Goal: Task Accomplishment & Management: Complete application form

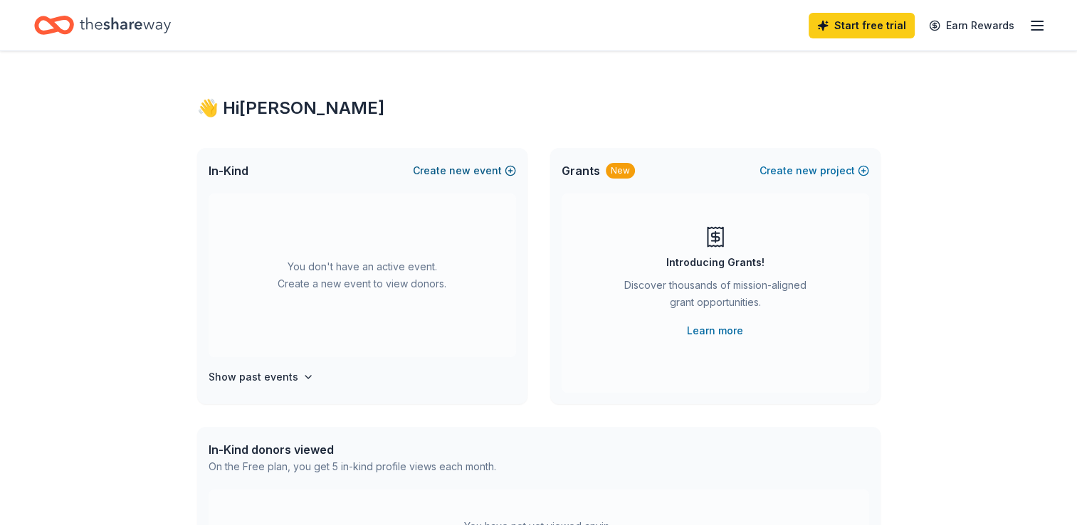
click at [487, 171] on button "Create new event" at bounding box center [464, 170] width 103 height 17
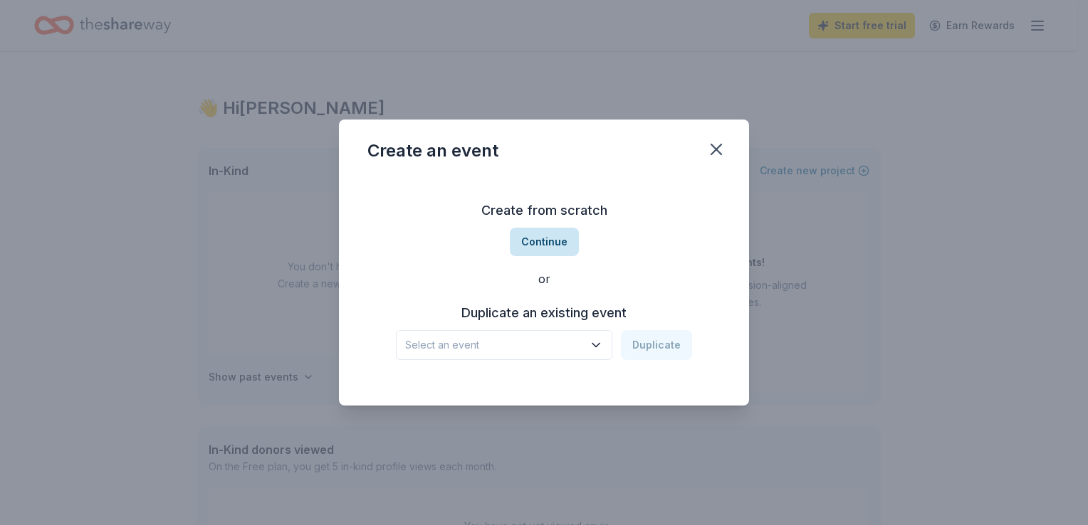
click at [555, 248] on button "Continue" at bounding box center [544, 242] width 69 height 28
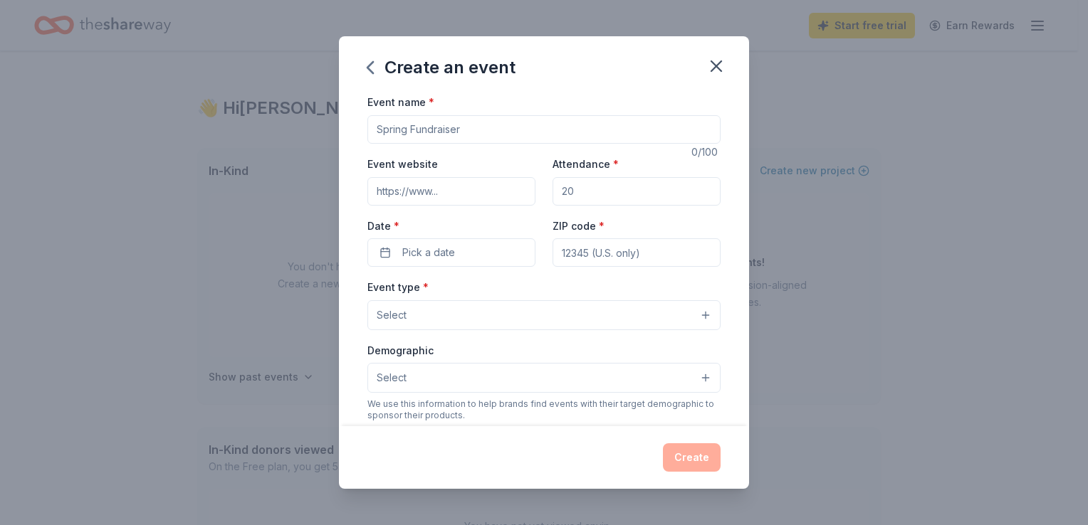
click at [469, 132] on input "Event name *" at bounding box center [543, 129] width 353 height 28
click at [459, 128] on input "Event name *" at bounding box center [543, 129] width 353 height 28
type input "Anchored in [DEMOGRAPHIC_DATA]"
click at [476, 195] on input "Event website" at bounding box center [451, 191] width 168 height 28
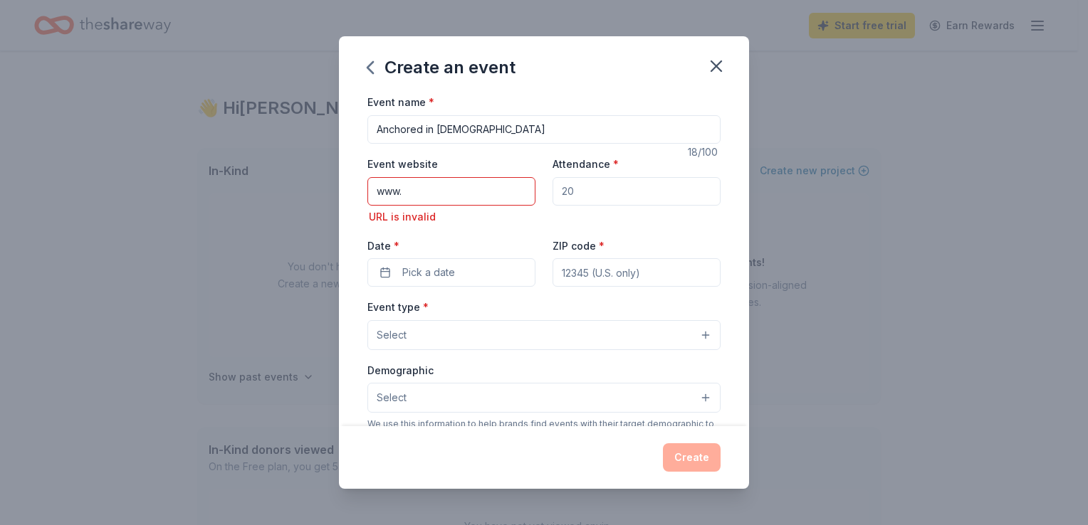
click at [638, 187] on input "Attendance *" at bounding box center [637, 191] width 168 height 28
click at [460, 190] on input "www." at bounding box center [451, 191] width 168 height 28
click at [402, 195] on input "[DOMAIN_NAME]" at bounding box center [451, 191] width 168 height 28
type input "[DOMAIN_NAME]"
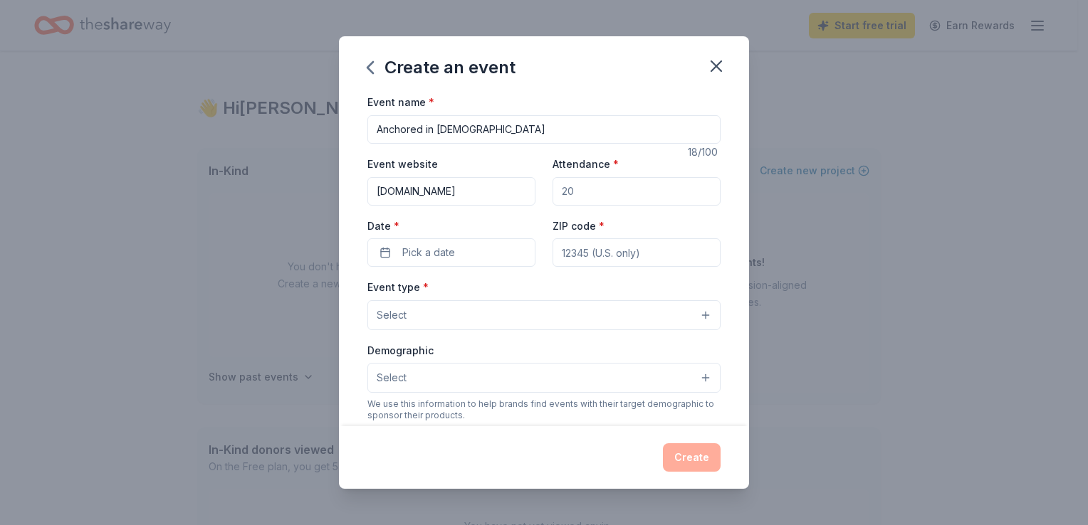
click at [591, 194] on input "Attendance *" at bounding box center [637, 191] width 168 height 28
type input "120"
click at [422, 252] on span "Pick a date" at bounding box center [428, 252] width 53 height 17
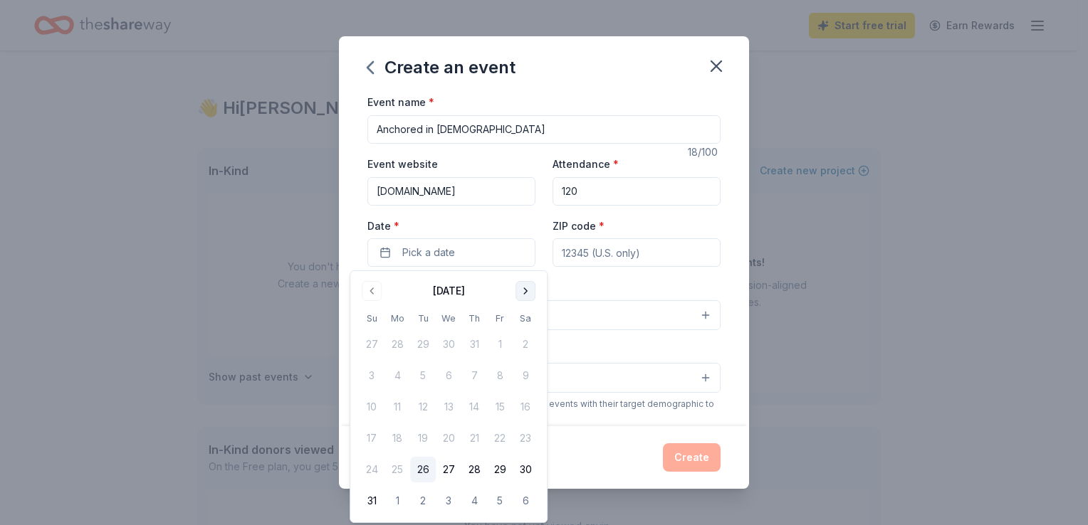
click at [525, 297] on button "Go to next month" at bounding box center [526, 291] width 20 height 20
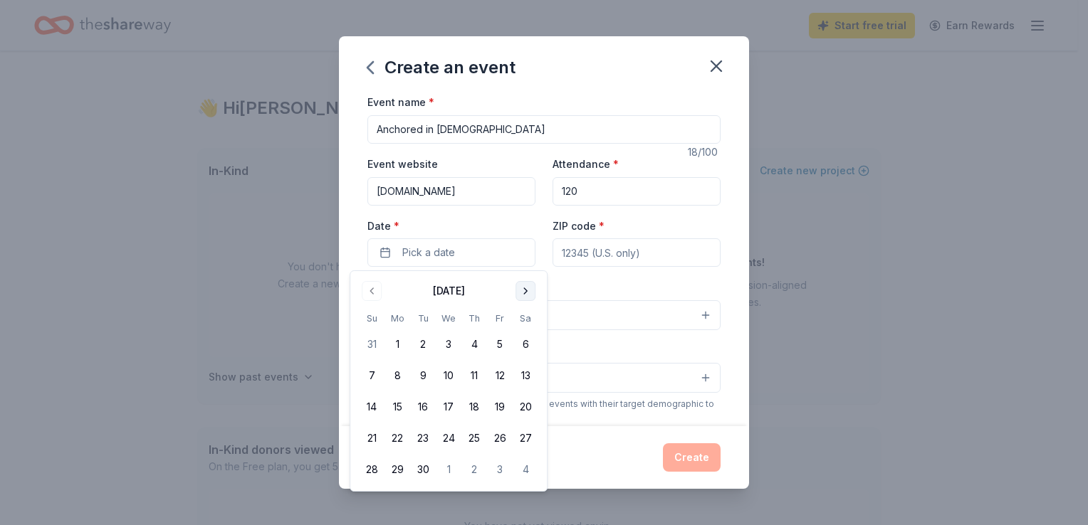
click at [525, 297] on button "Go to next month" at bounding box center [526, 291] width 20 height 20
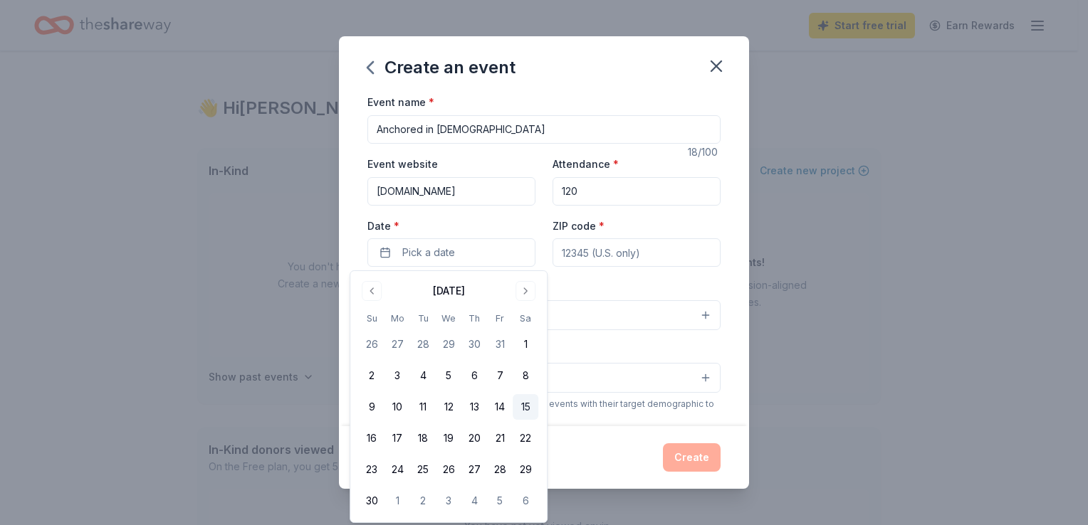
click at [528, 408] on button "15" at bounding box center [526, 407] width 26 height 26
click at [647, 260] on input "ZIP code *" at bounding box center [637, 253] width 168 height 28
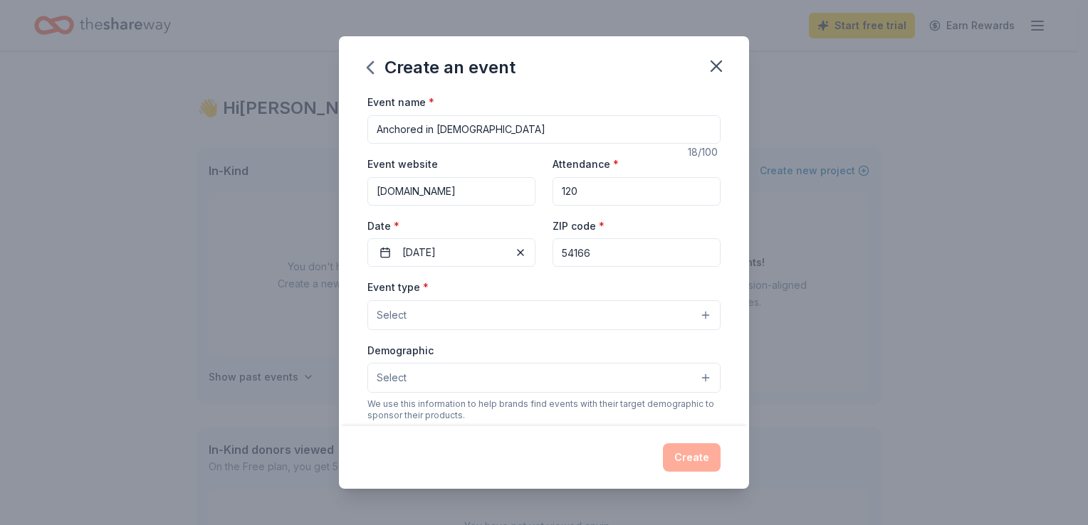
type input "54166"
click at [488, 313] on button "Select" at bounding box center [543, 315] width 353 height 30
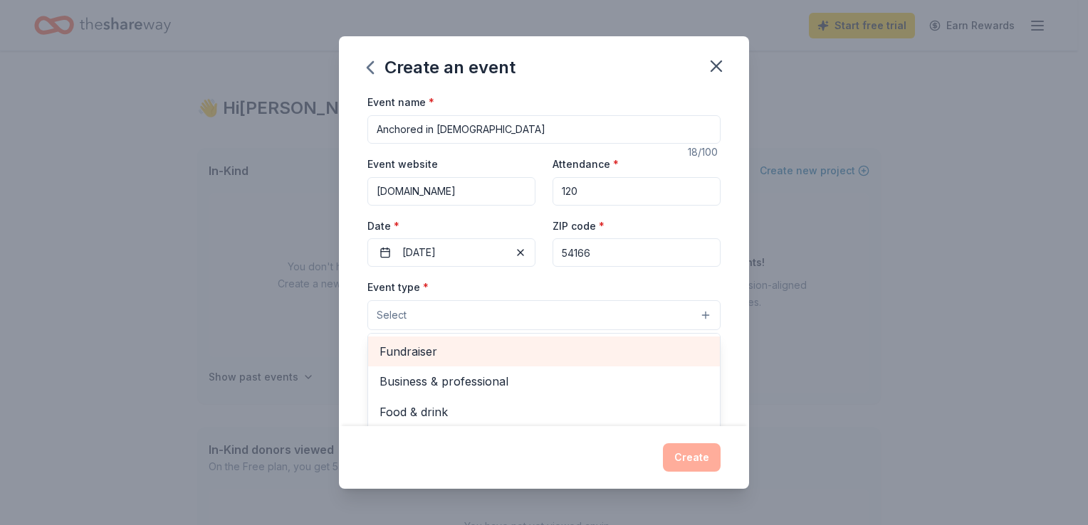
click at [490, 342] on span "Fundraiser" at bounding box center [544, 351] width 329 height 19
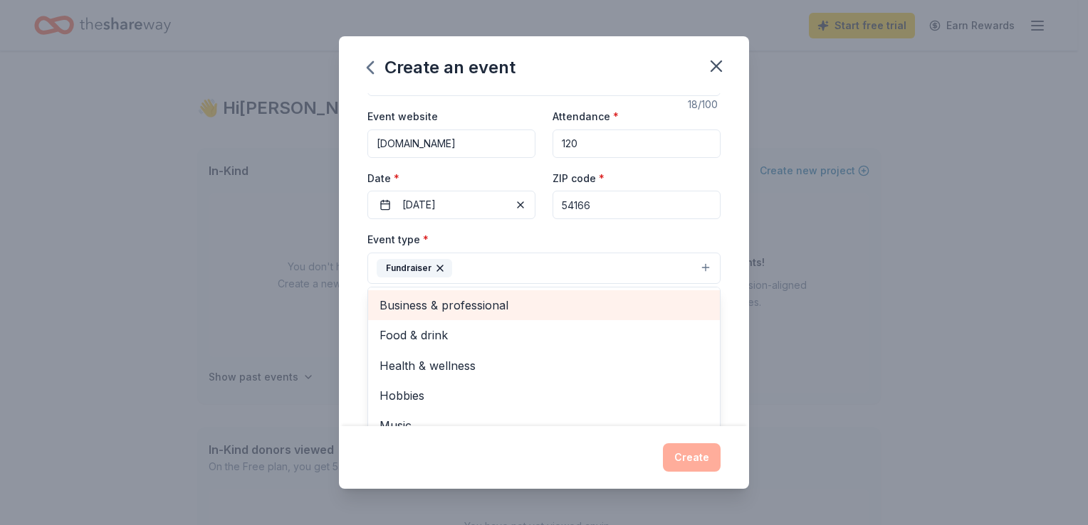
click at [490, 306] on span "Business & professional" at bounding box center [544, 305] width 329 height 19
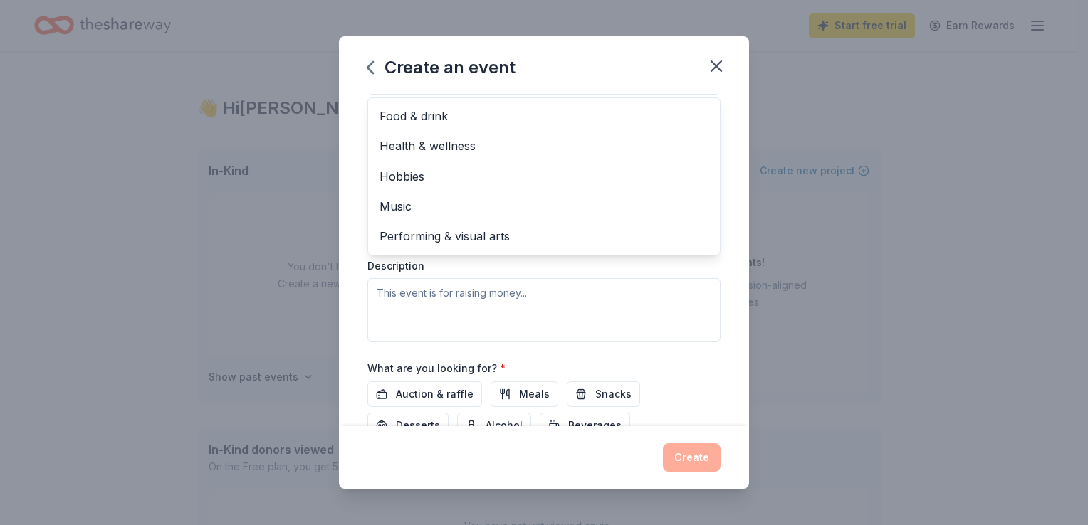
scroll to position [266, 0]
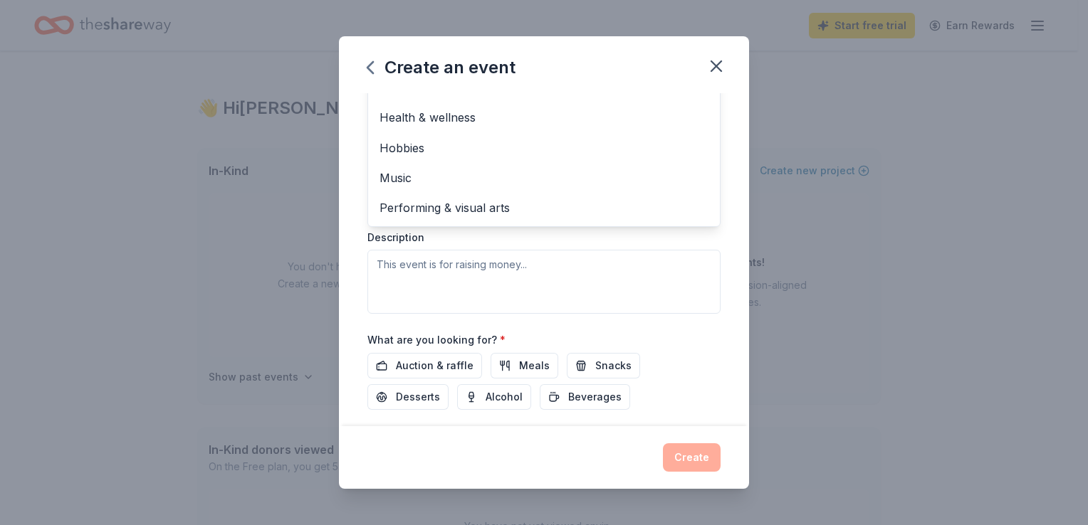
click at [726, 309] on div "Event name * Anchored in [PERSON_NAME] 18 /100 Event website [DOMAIN_NAME] Atte…" at bounding box center [544, 259] width 410 height 333
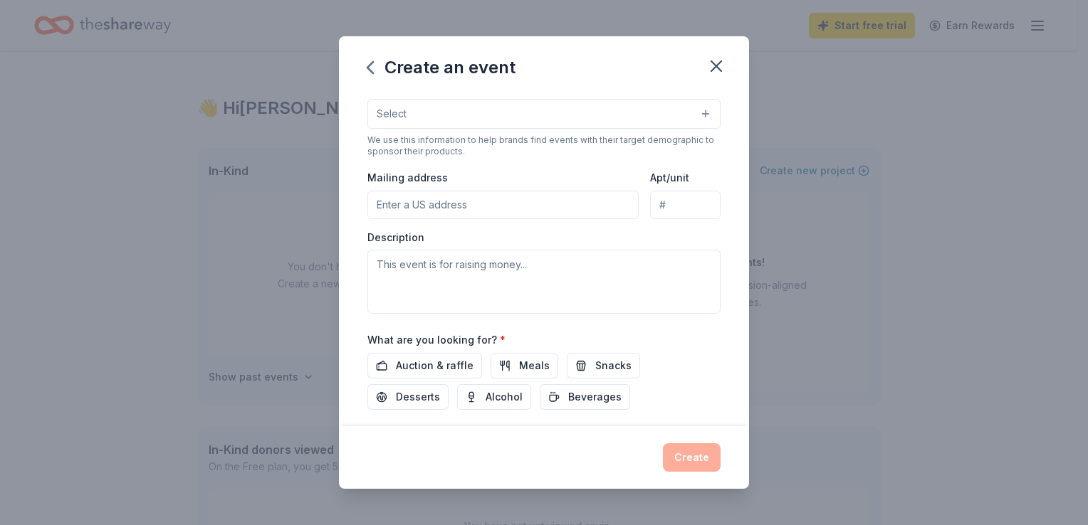
scroll to position [56, 0]
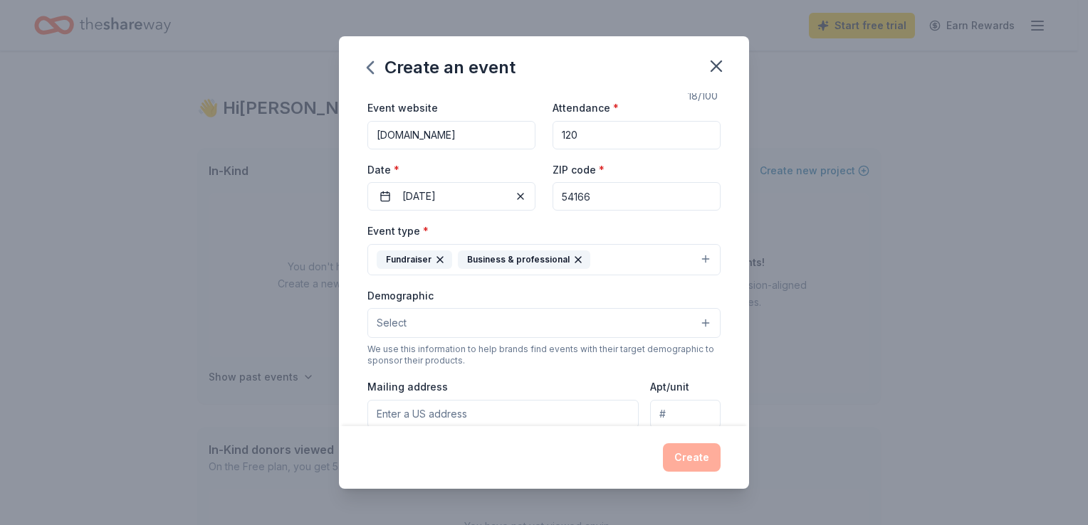
click at [516, 318] on button "Select" at bounding box center [543, 323] width 353 height 30
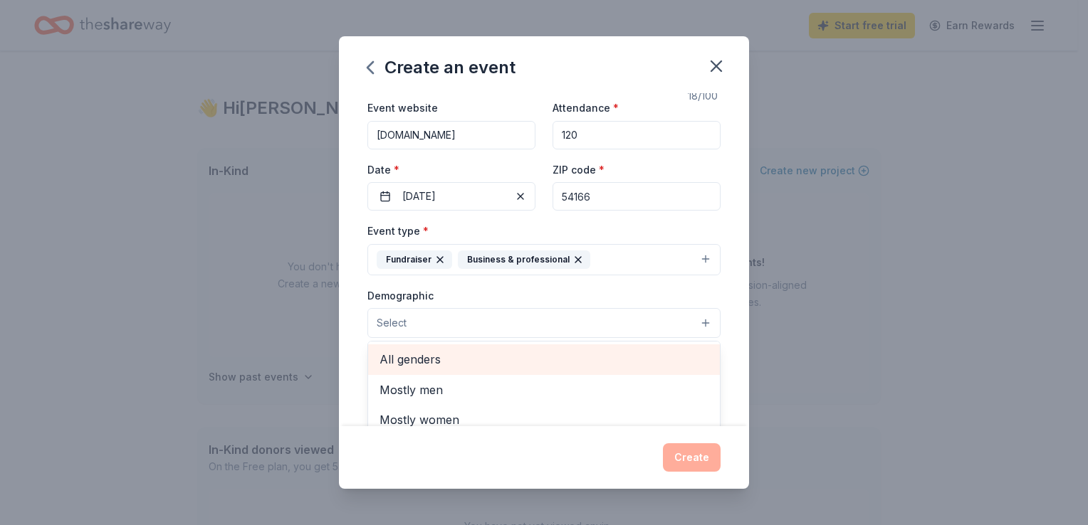
click at [492, 372] on div "All genders" at bounding box center [544, 360] width 352 height 30
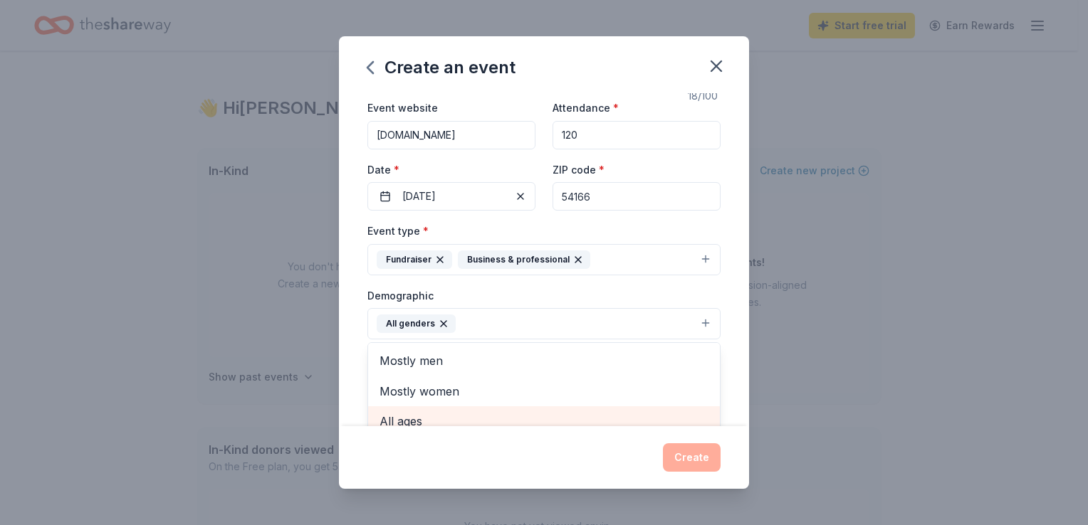
scroll to position [66, 0]
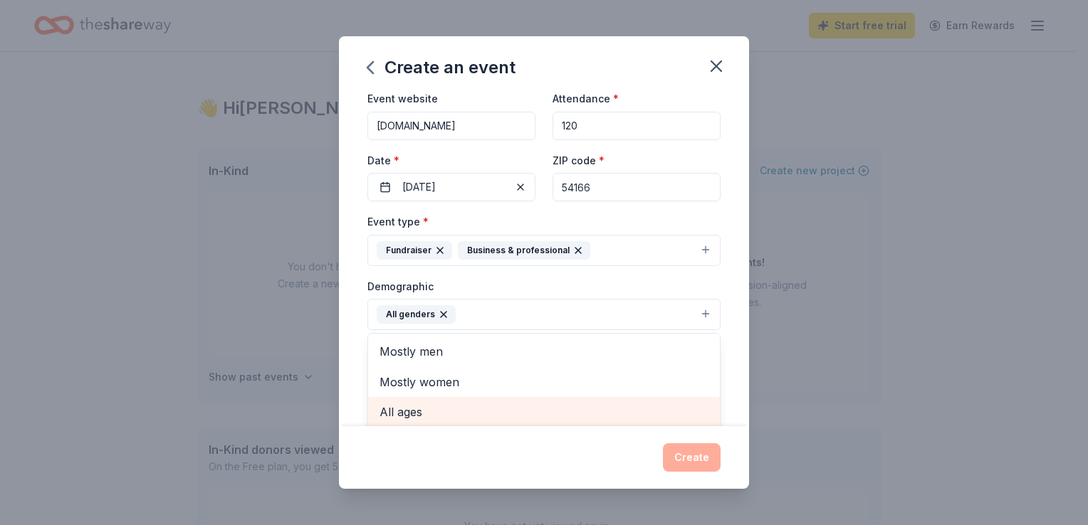
click at [493, 420] on span "All ages" at bounding box center [544, 412] width 329 height 19
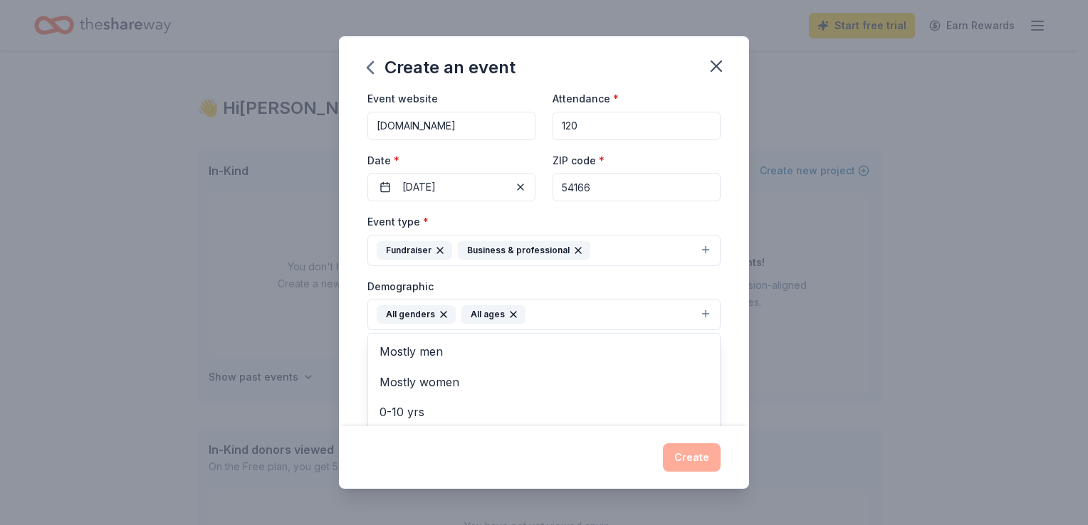
click at [509, 317] on icon "button" at bounding box center [513, 314] width 11 height 11
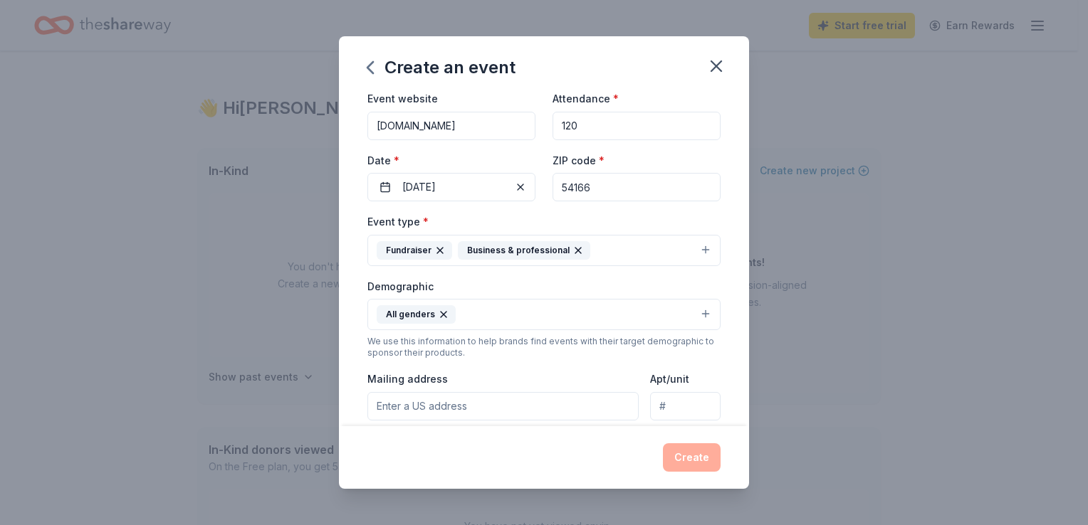
click at [476, 404] on input "Mailing address" at bounding box center [502, 406] width 271 height 28
click at [738, 351] on div "Event name * Anchored in [PERSON_NAME] 18 /100 Event website [DOMAIN_NAME] Atte…" at bounding box center [544, 259] width 410 height 333
click at [465, 408] on input "Mailing address" at bounding box center [502, 406] width 271 height 28
type input "[STREET_ADDRESS]"
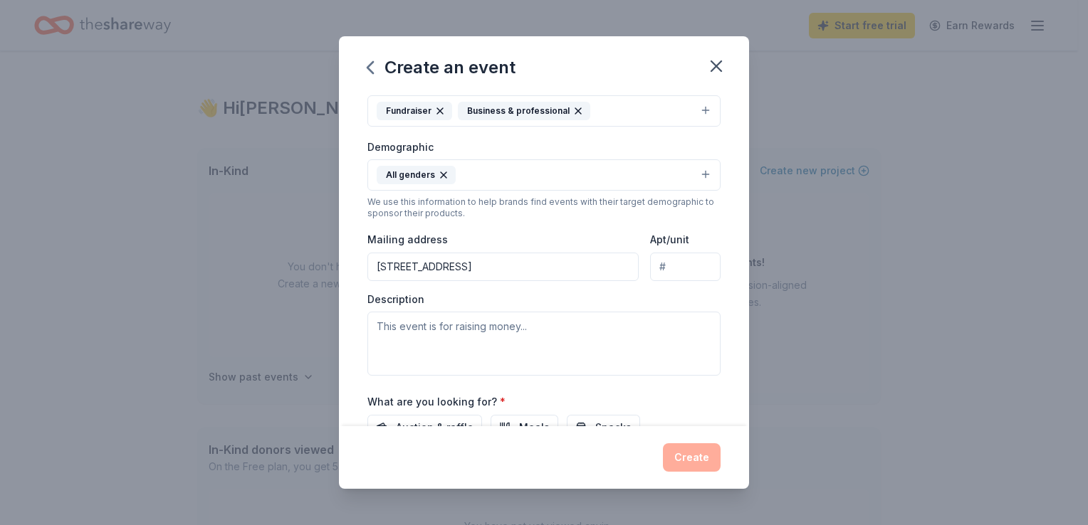
scroll to position [206, 0]
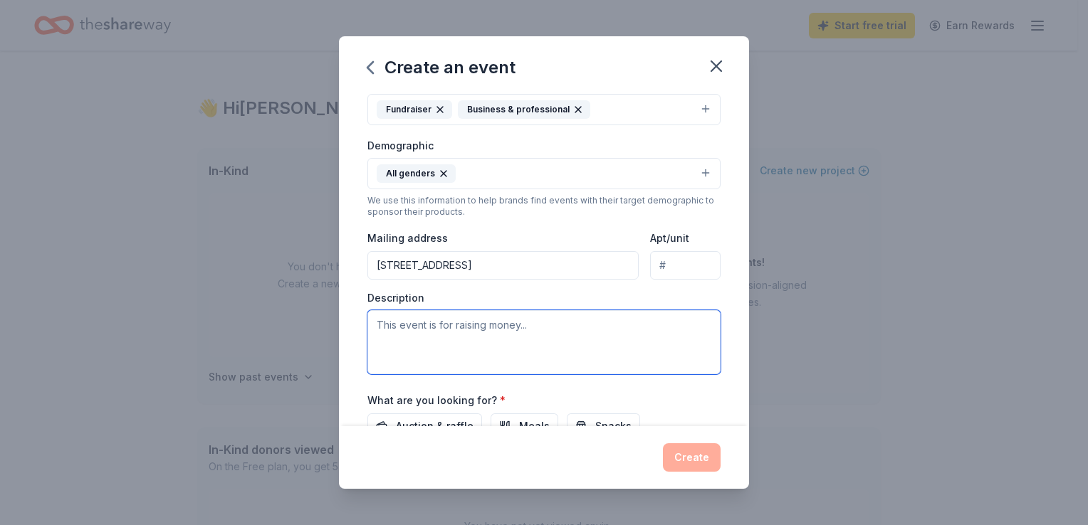
click at [554, 346] on textarea at bounding box center [543, 342] width 353 height 64
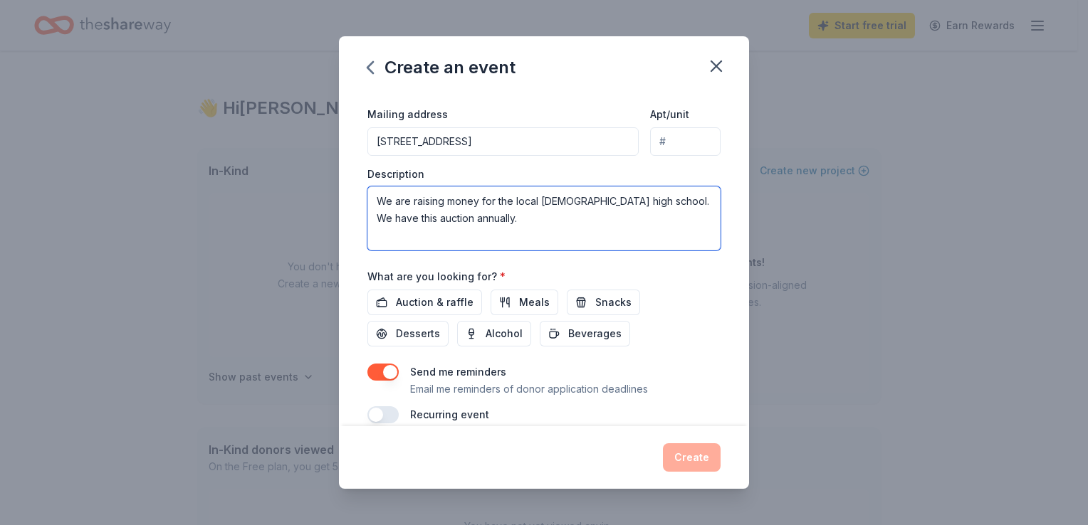
scroll to position [330, 0]
type textarea "We are raising money for the local [DEMOGRAPHIC_DATA] high school. We have this…"
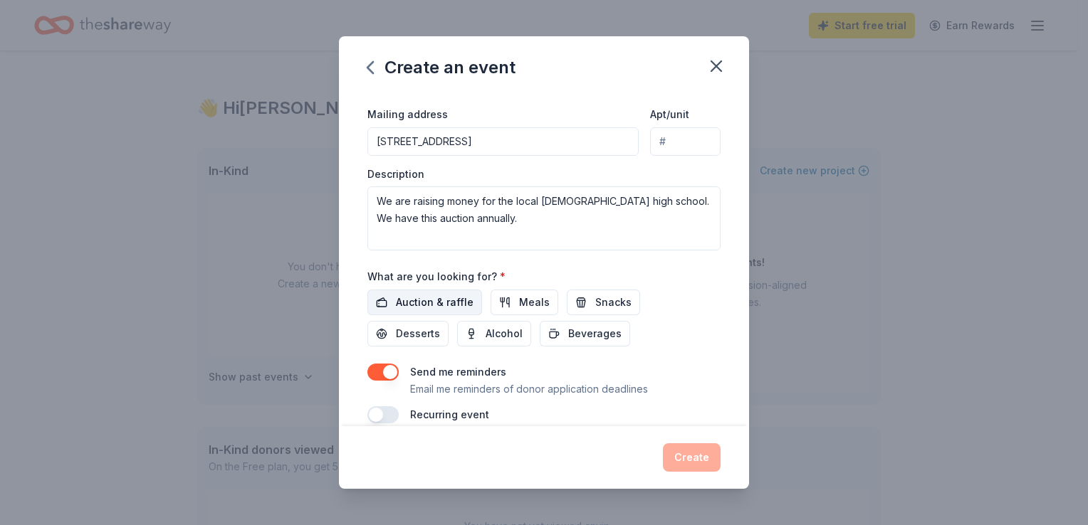
click at [459, 300] on span "Auction & raffle" at bounding box center [435, 302] width 78 height 17
click at [520, 300] on span "Meals" at bounding box center [534, 302] width 31 height 17
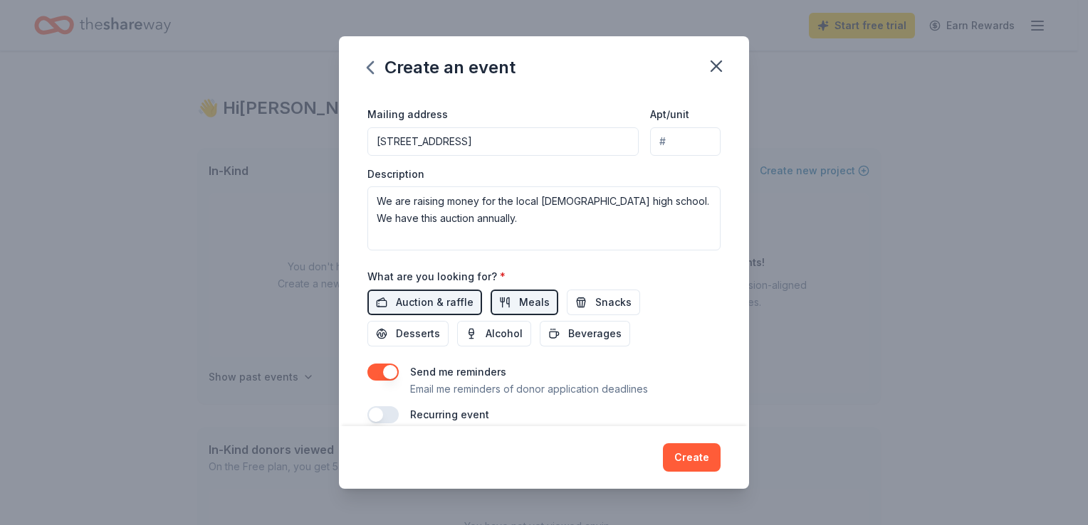
scroll to position [350, 0]
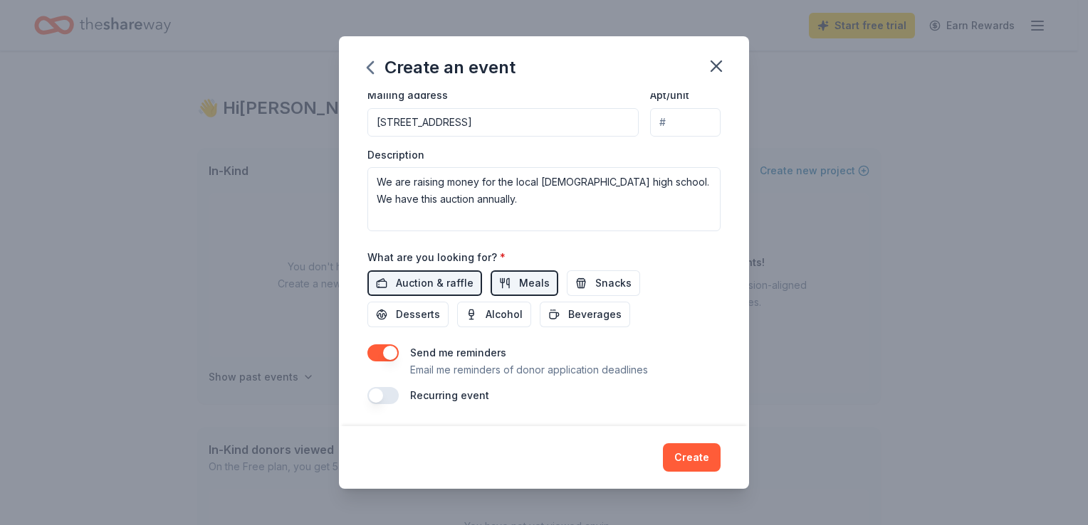
click at [396, 398] on button "button" at bounding box center [382, 395] width 31 height 17
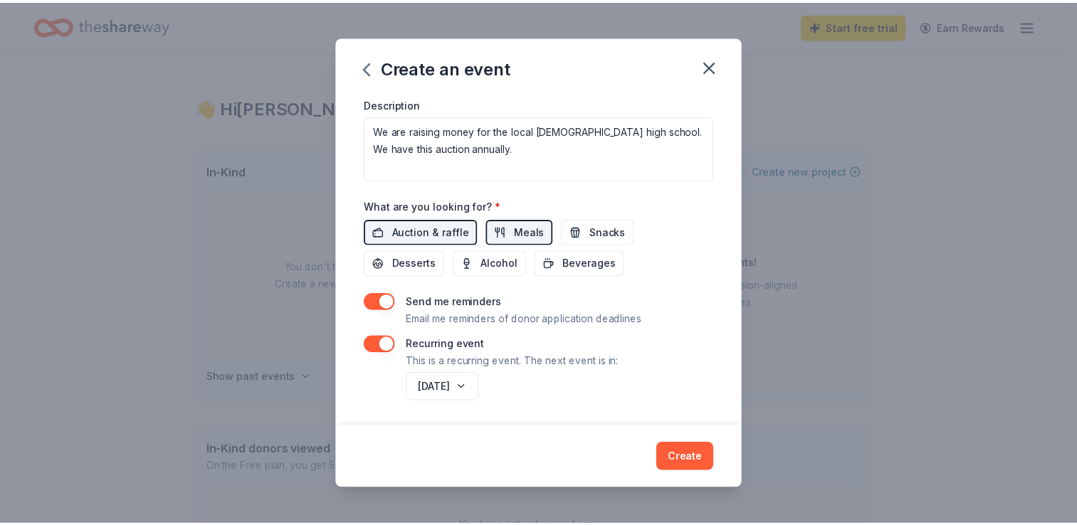
scroll to position [401, 0]
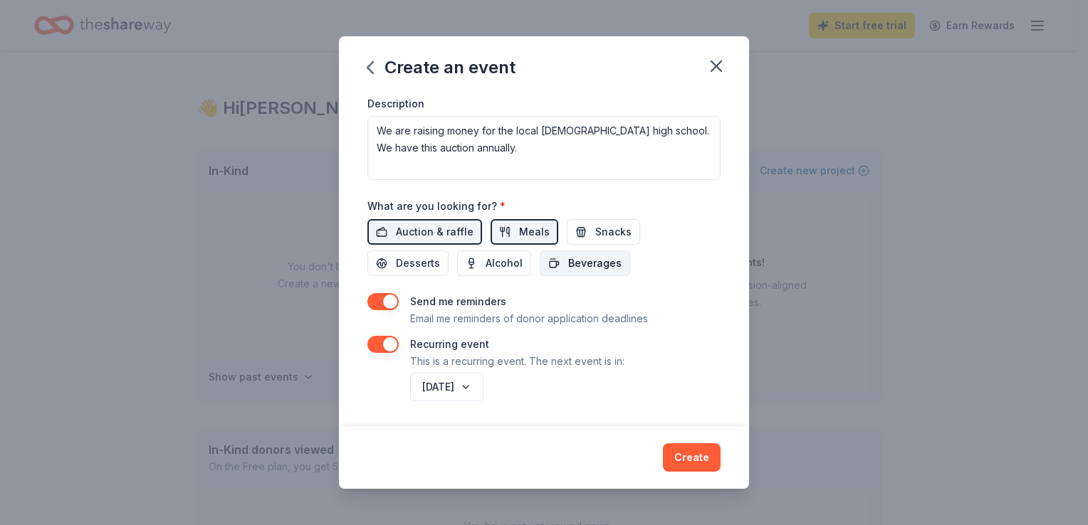
click at [604, 263] on span "Beverages" at bounding box center [594, 263] width 53 height 17
click at [611, 235] on span "Snacks" at bounding box center [613, 232] width 36 height 17
click at [412, 261] on span "Desserts" at bounding box center [418, 263] width 44 height 17
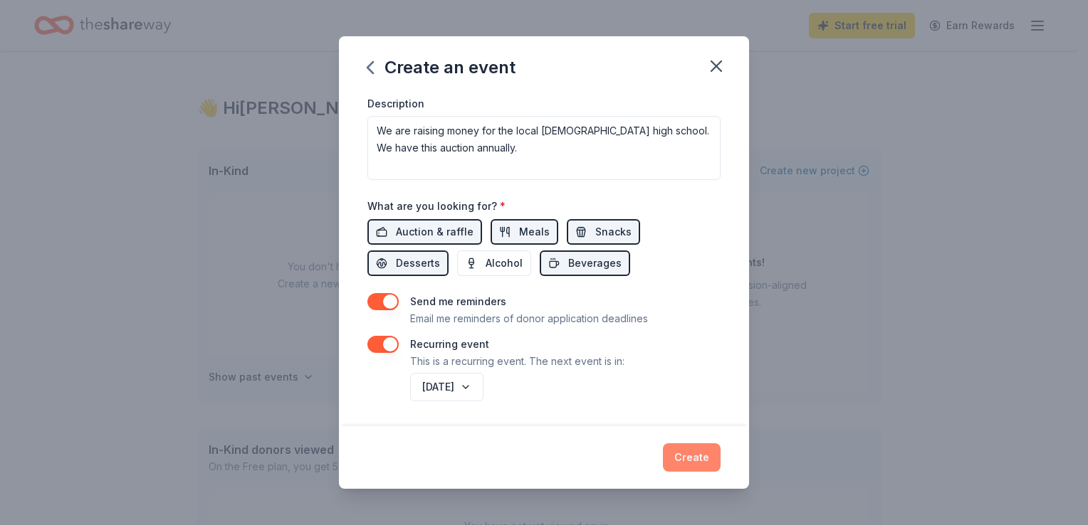
click at [701, 457] on button "Create" at bounding box center [692, 458] width 58 height 28
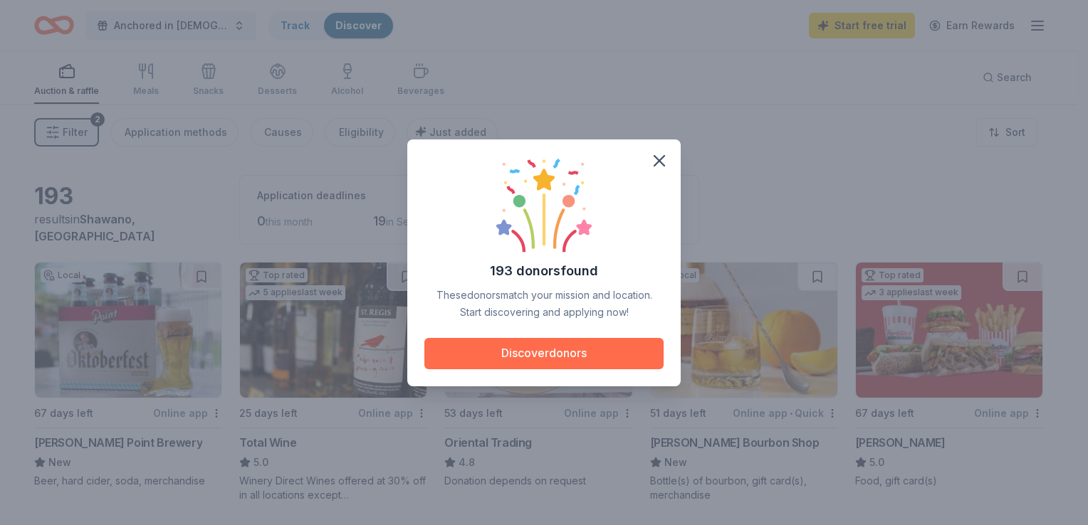
click at [594, 357] on button "Discover donors" at bounding box center [543, 353] width 239 height 31
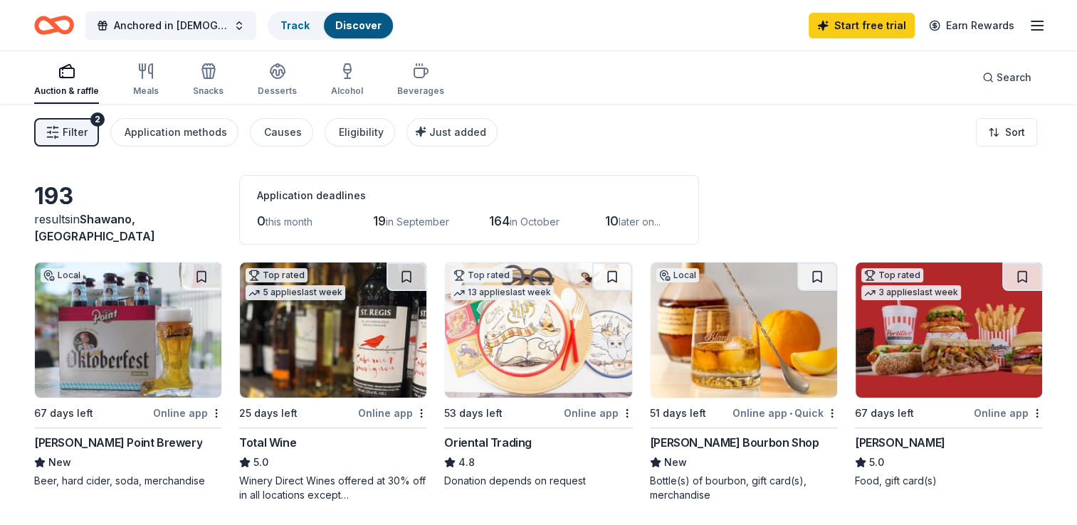
click at [107, 350] on img at bounding box center [128, 330] width 187 height 135
click at [283, 344] on img at bounding box center [333, 330] width 187 height 135
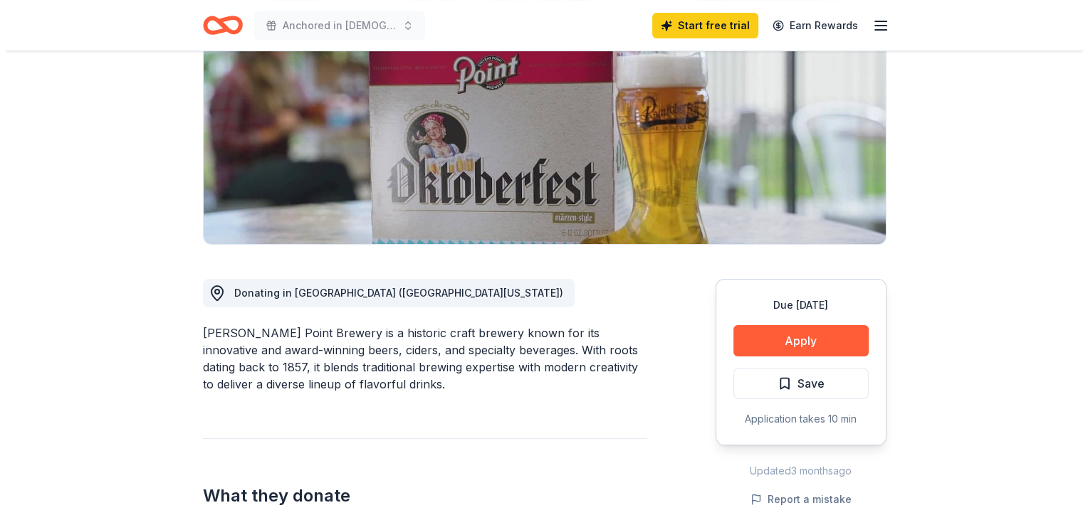
scroll to position [191, 0]
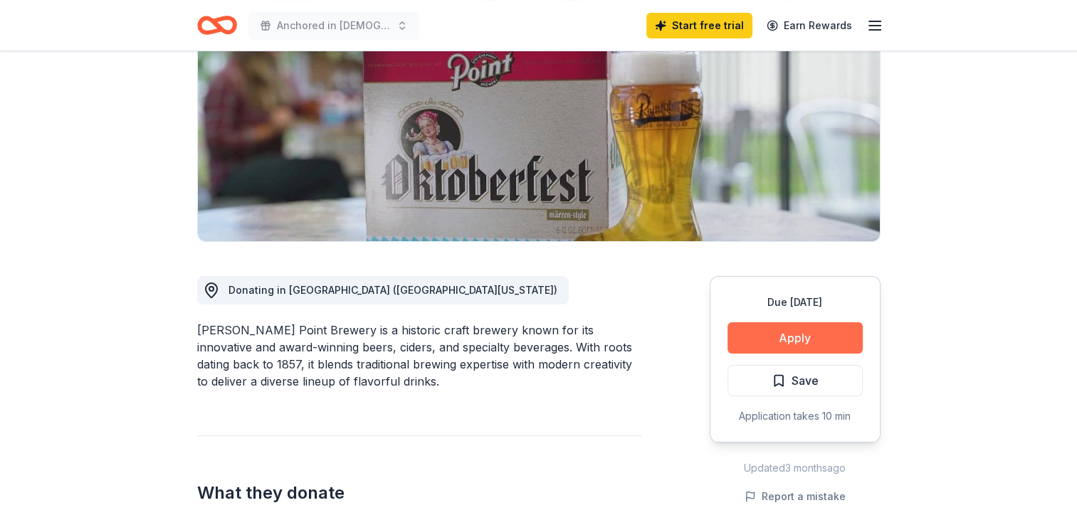
click at [801, 335] on button "Apply" at bounding box center [795, 338] width 135 height 31
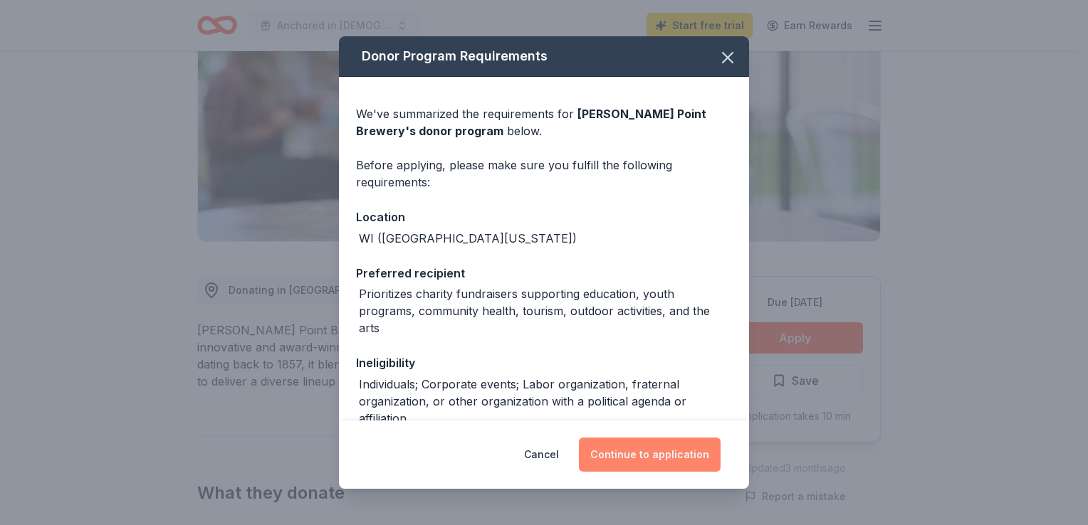
click at [666, 455] on button "Continue to application" at bounding box center [650, 455] width 142 height 34
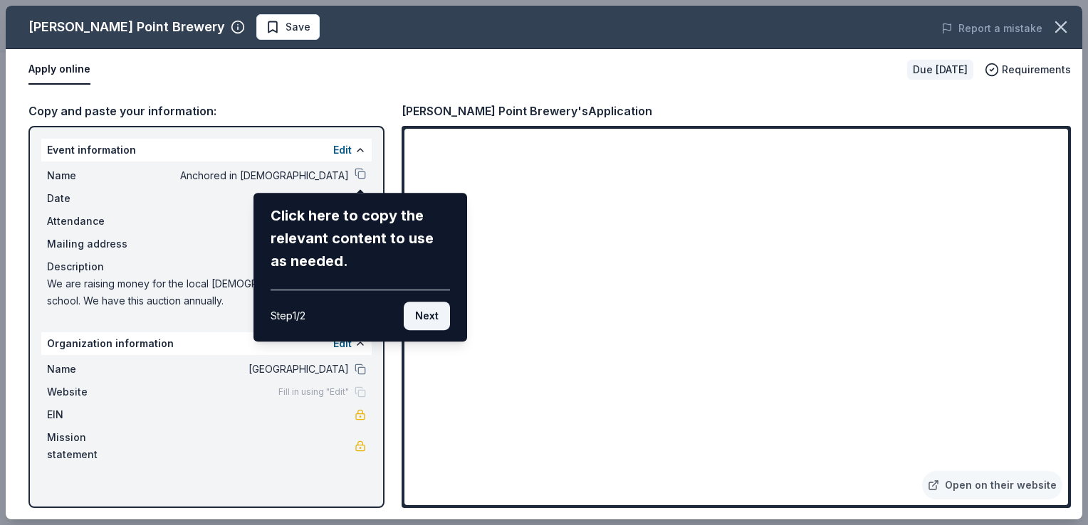
click at [446, 323] on button "Next" at bounding box center [427, 316] width 46 height 28
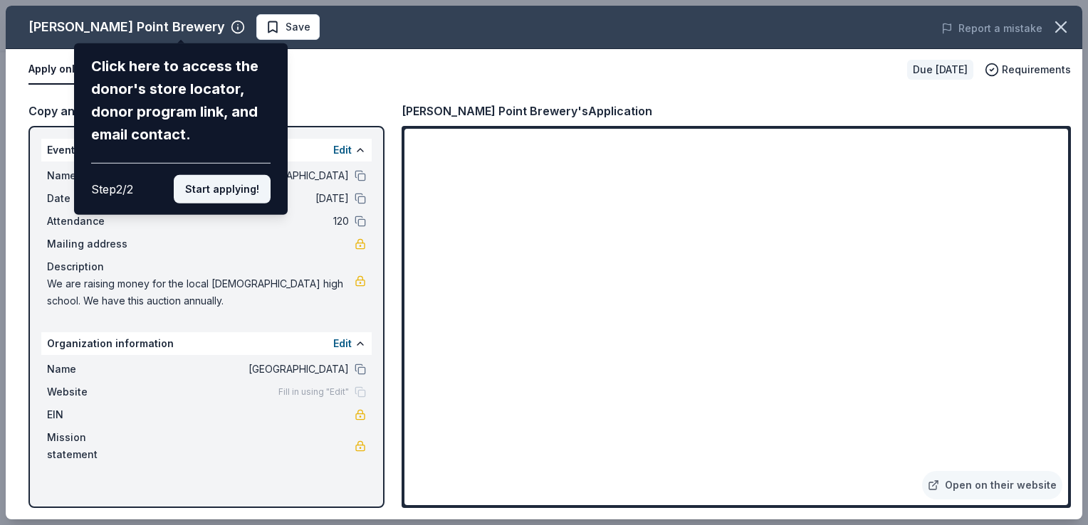
click at [216, 187] on button "Start applying!" at bounding box center [222, 189] width 97 height 28
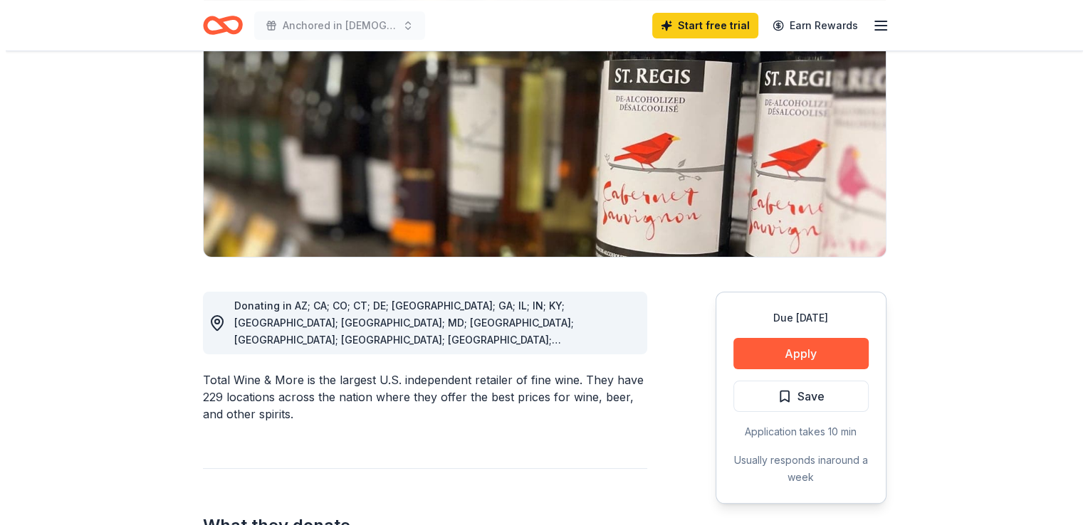
scroll to position [176, 0]
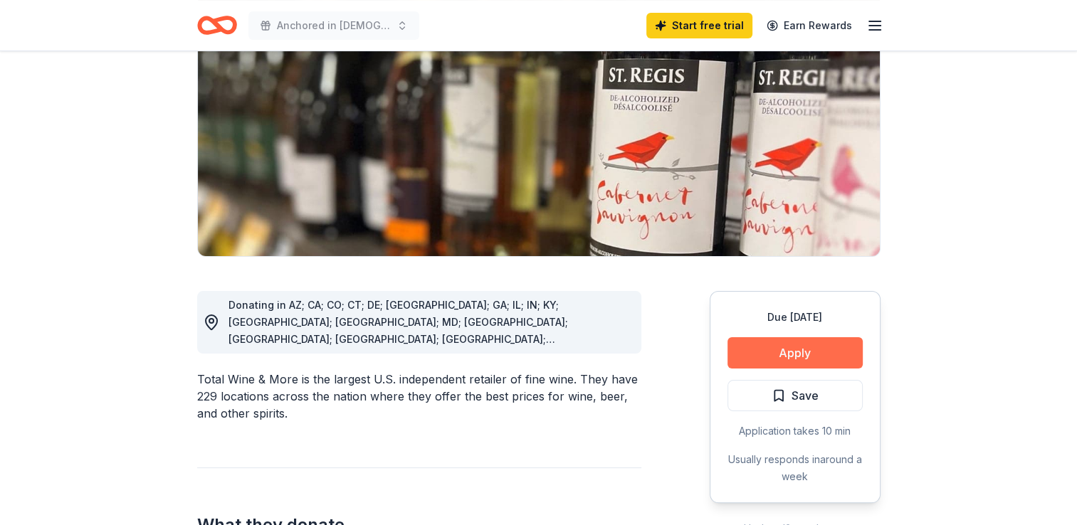
click at [779, 357] on button "Apply" at bounding box center [795, 352] width 135 height 31
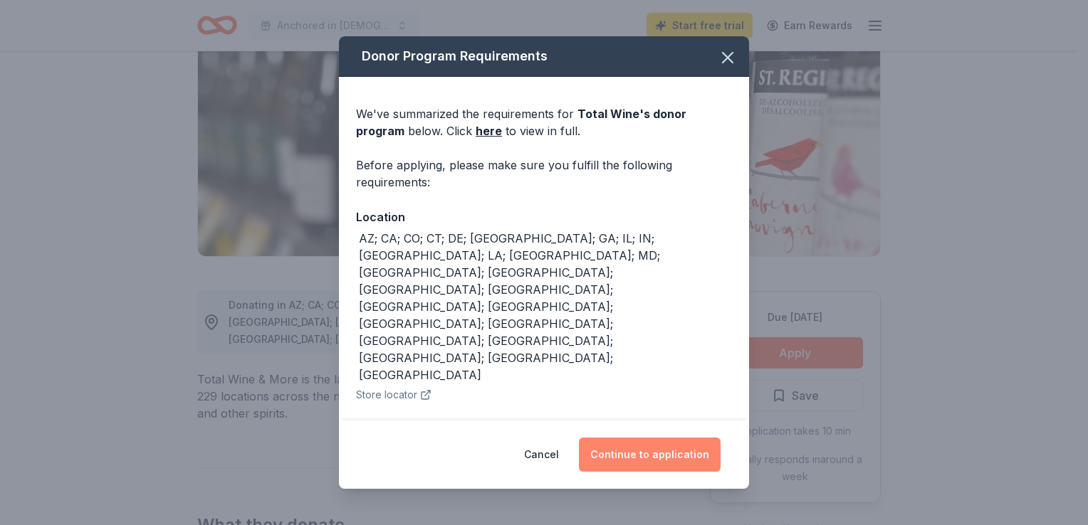
click at [688, 451] on button "Continue to application" at bounding box center [650, 455] width 142 height 34
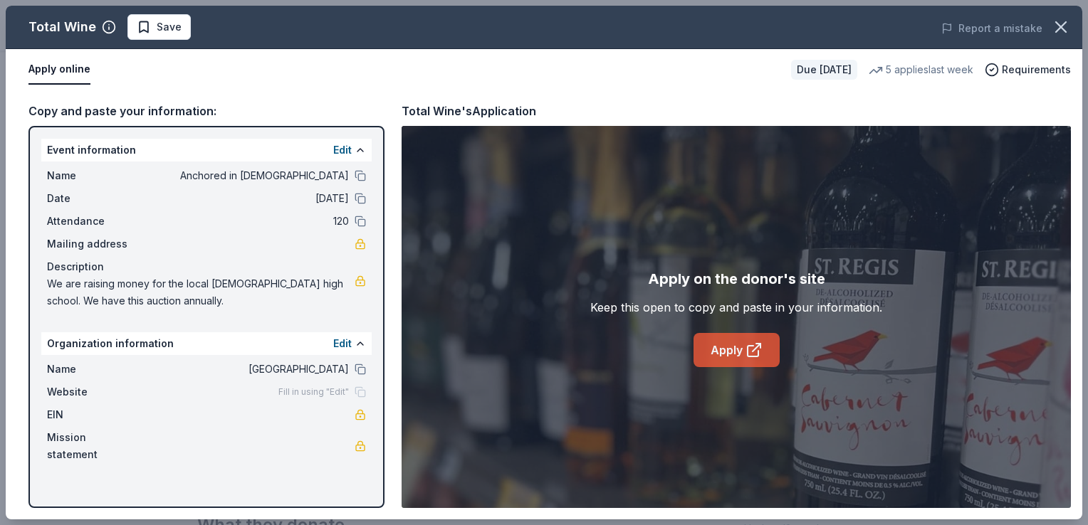
click at [729, 362] on link "Apply" at bounding box center [737, 350] width 86 height 34
